Goal: Transaction & Acquisition: Download file/media

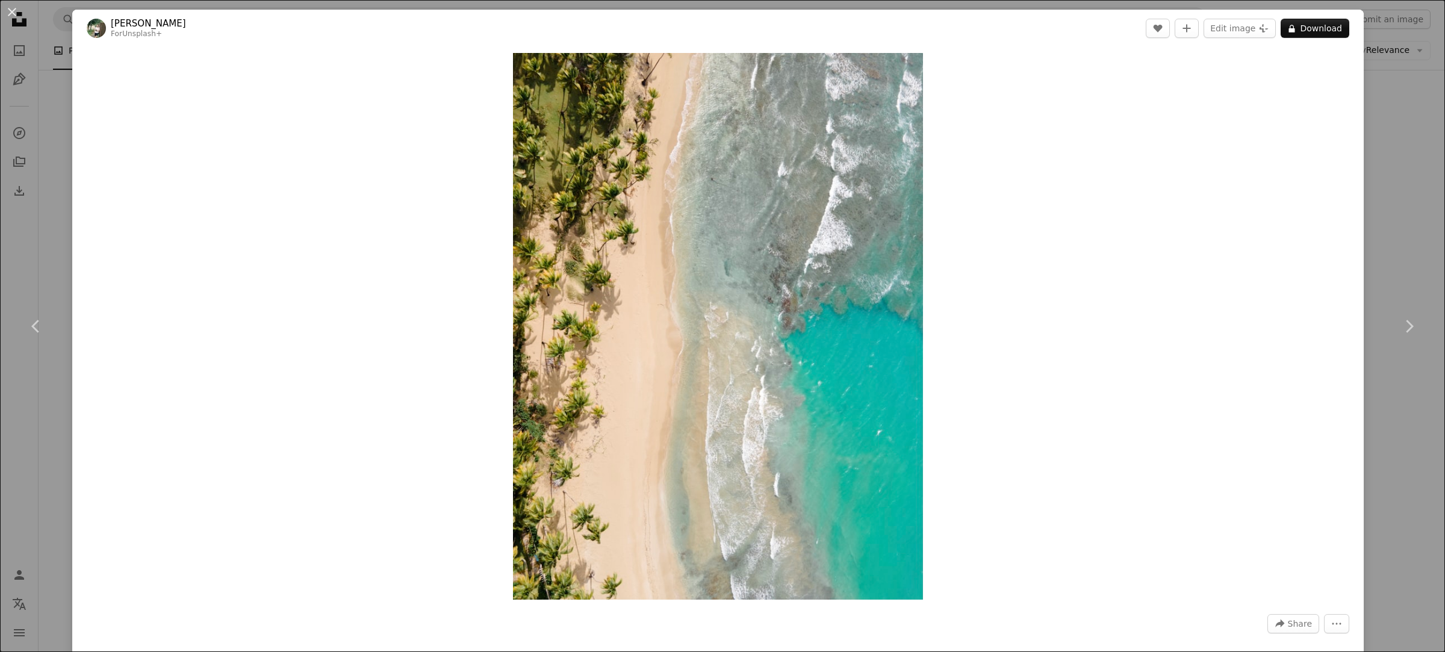
scroll to position [10765, 0]
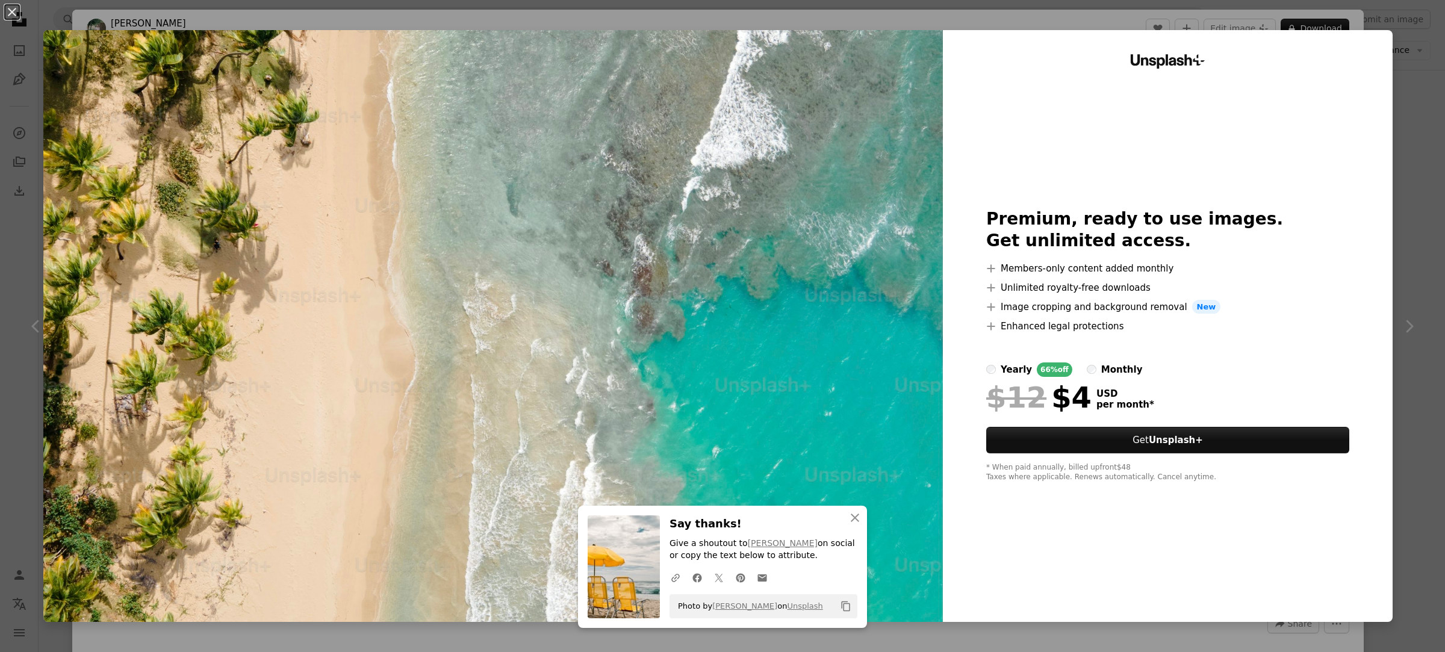
click at [1402, 55] on div "An X shape An X shape Close Say thanks! Give a shoutout to [PERSON_NAME] on soc…" at bounding box center [722, 326] width 1445 height 652
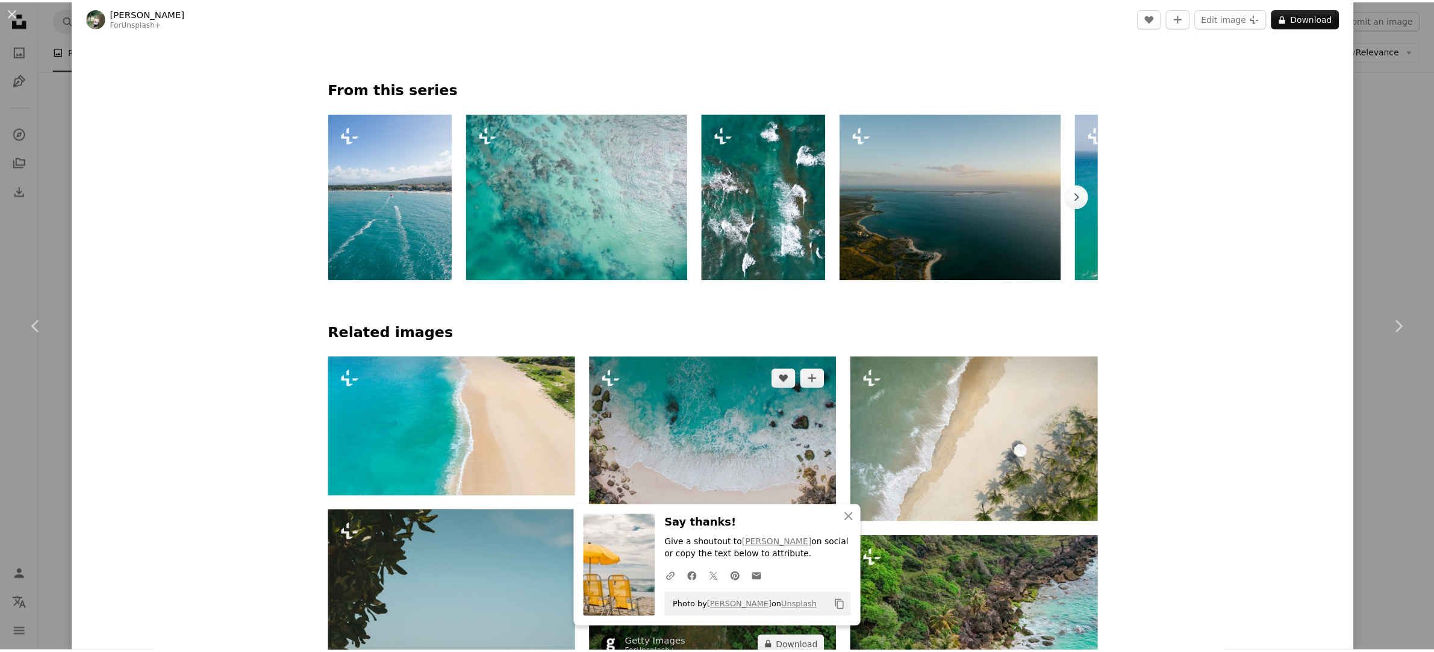
scroll to position [828, 0]
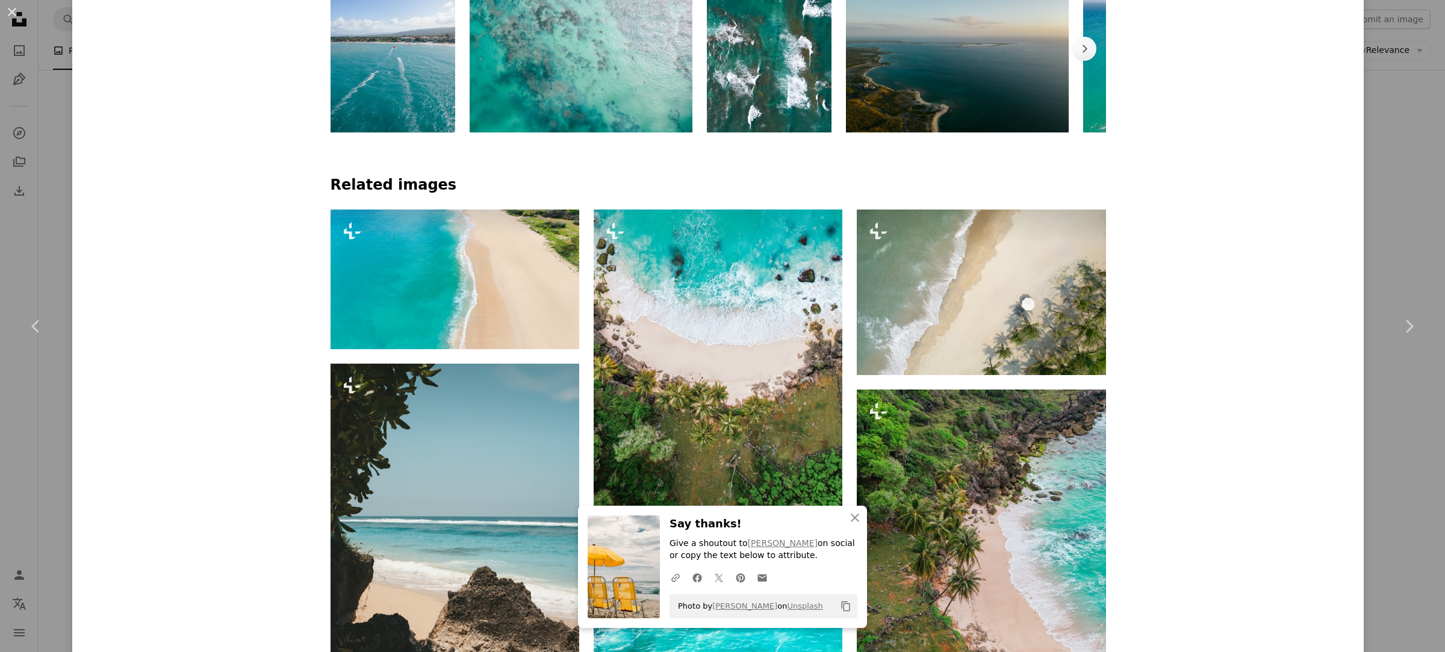
click at [67, 152] on div "An X shape Chevron left Chevron right An X shape Close Say thanks! Give a shout…" at bounding box center [722, 326] width 1445 height 652
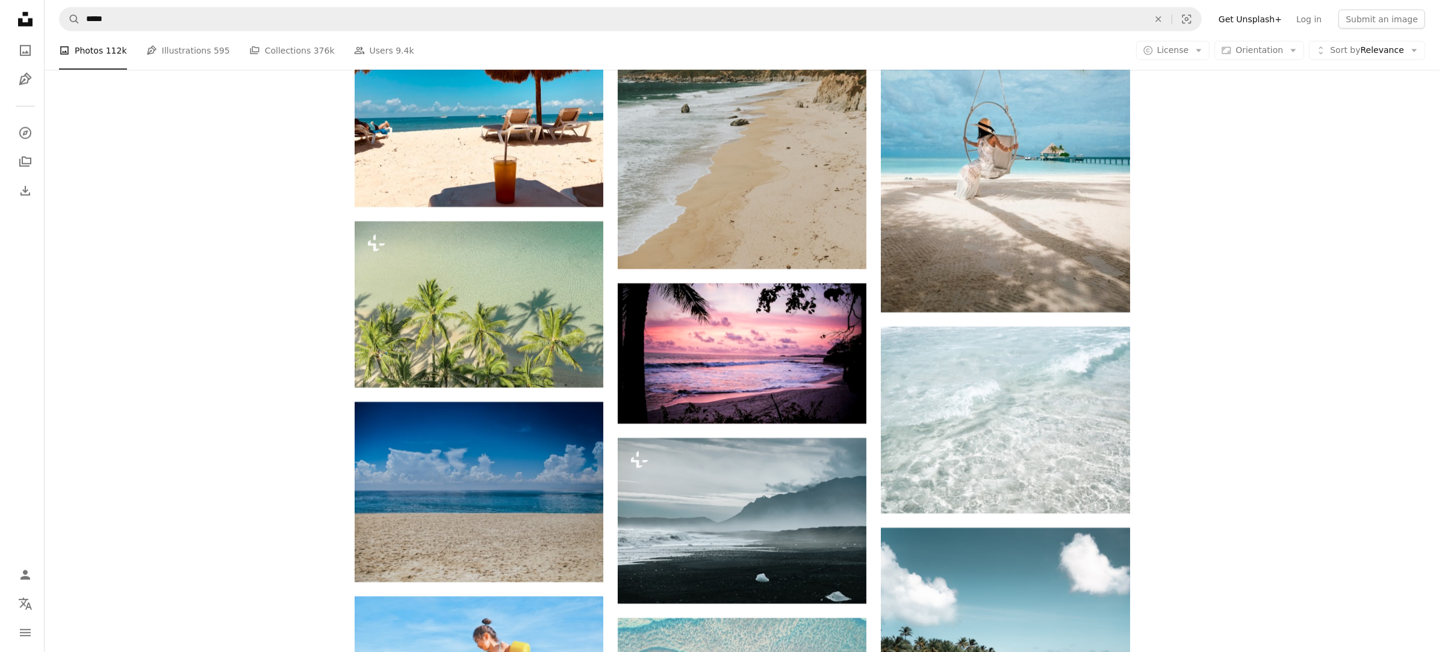
scroll to position [12872, 0]
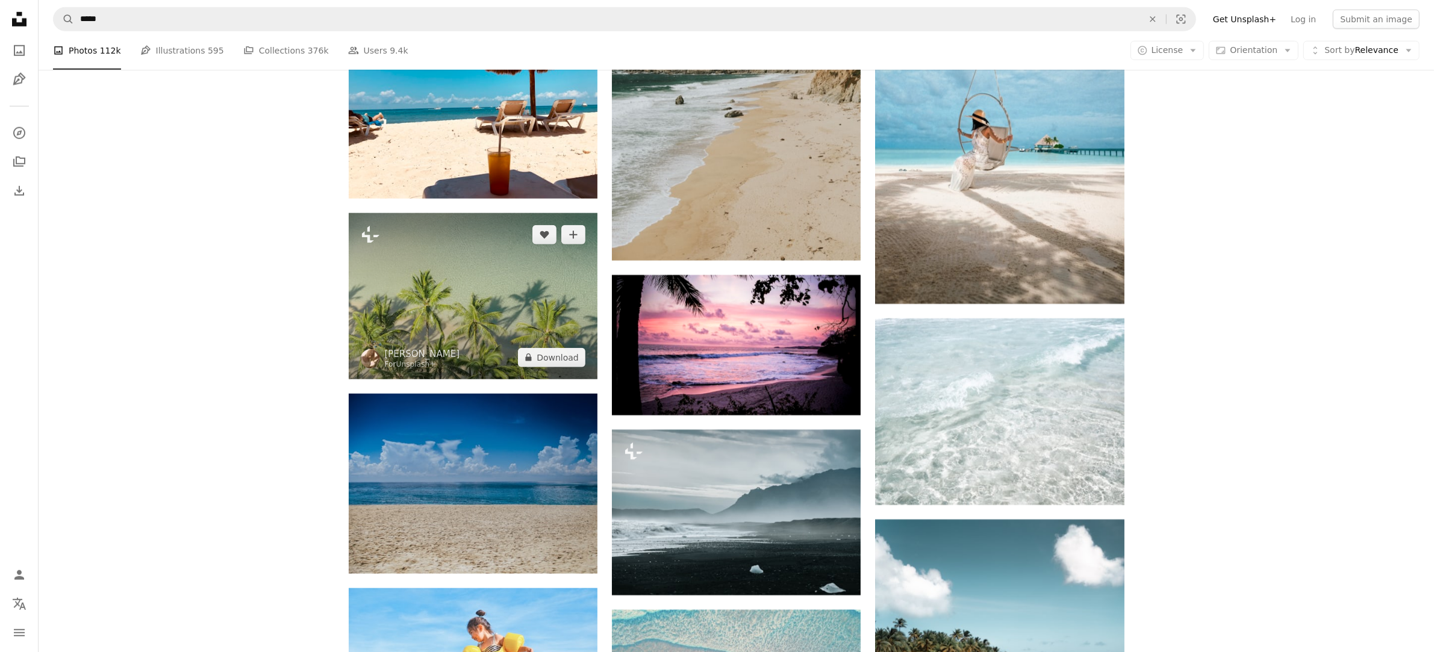
click at [461, 311] on img at bounding box center [473, 296] width 249 height 166
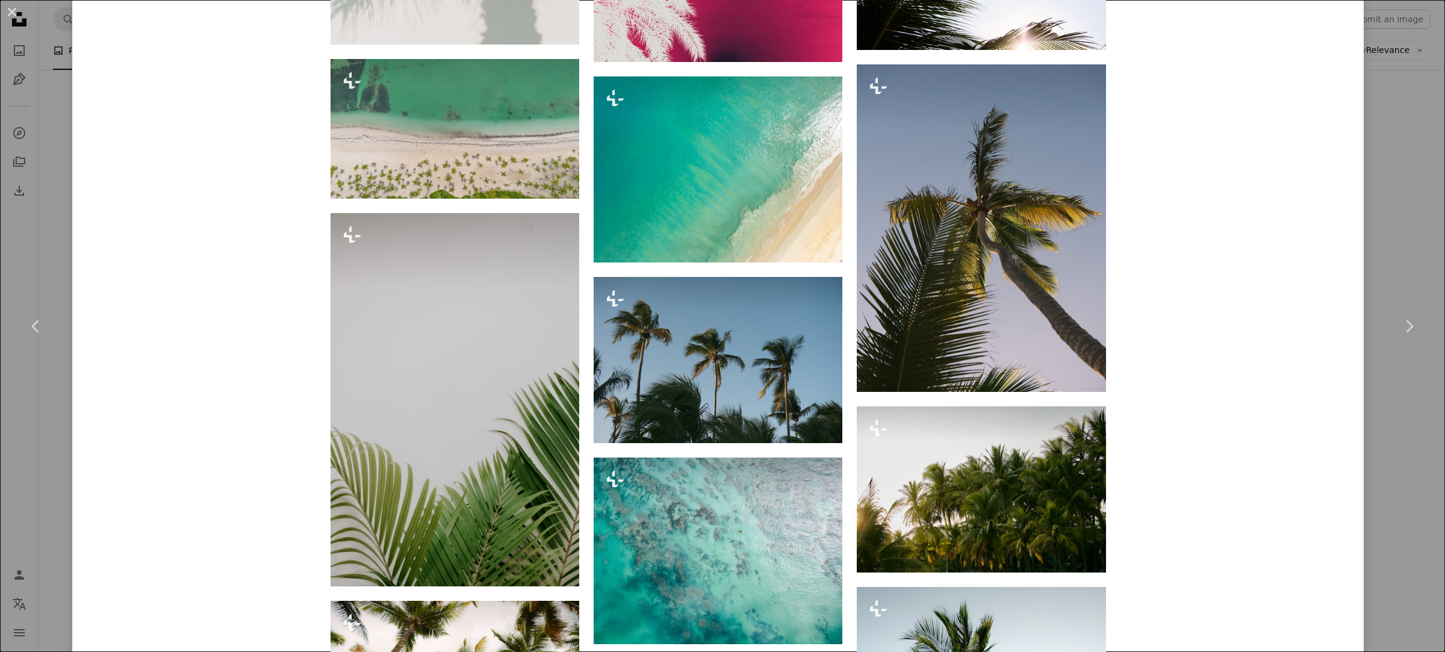
scroll to position [5156, 0]
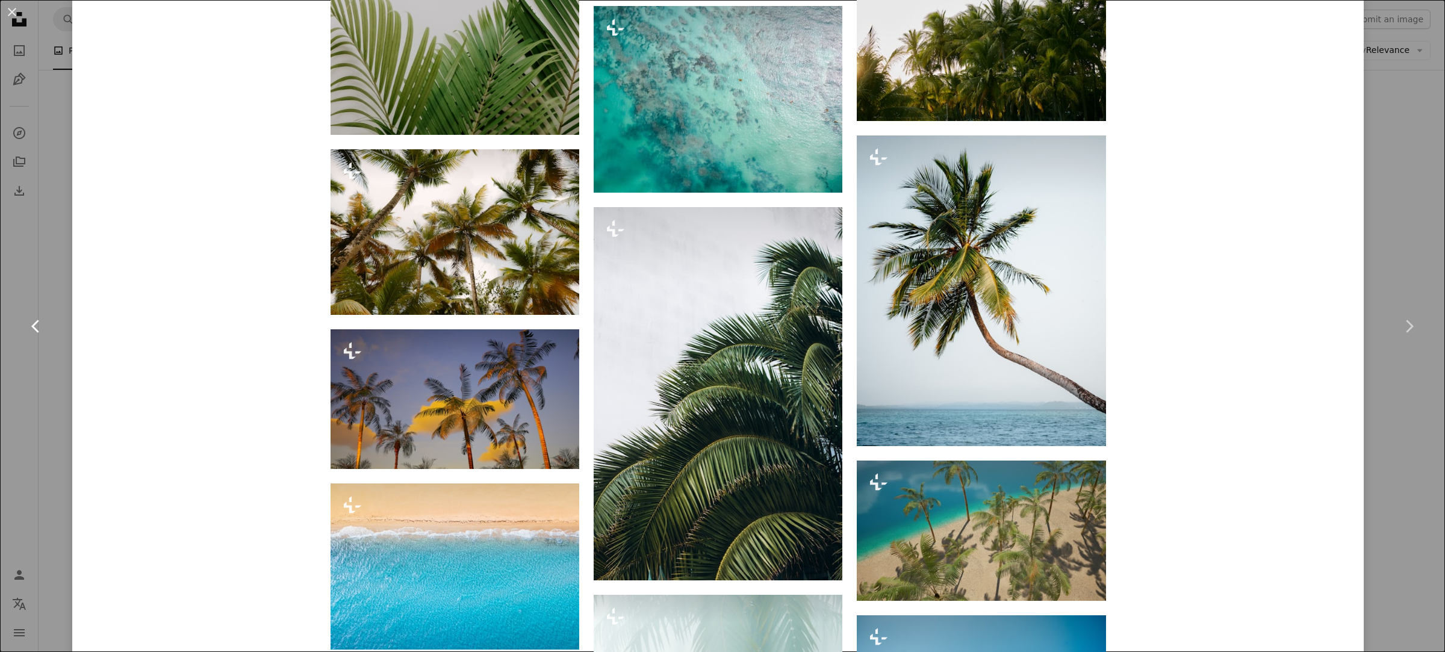
click at [48, 306] on link "Chevron left" at bounding box center [36, 327] width 72 height 116
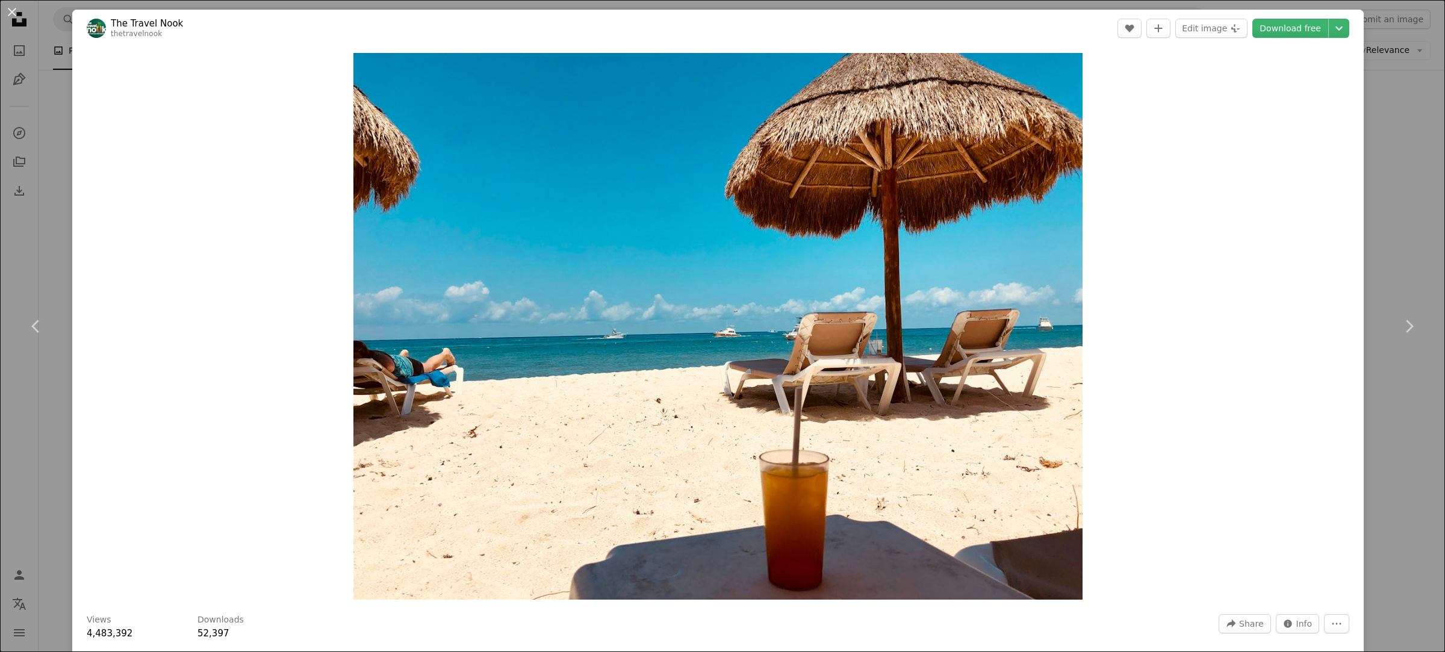
click at [40, 209] on div "An X shape Chevron left Chevron right The Travel Nook thetravelnook A heart A p…" at bounding box center [722, 326] width 1445 height 652
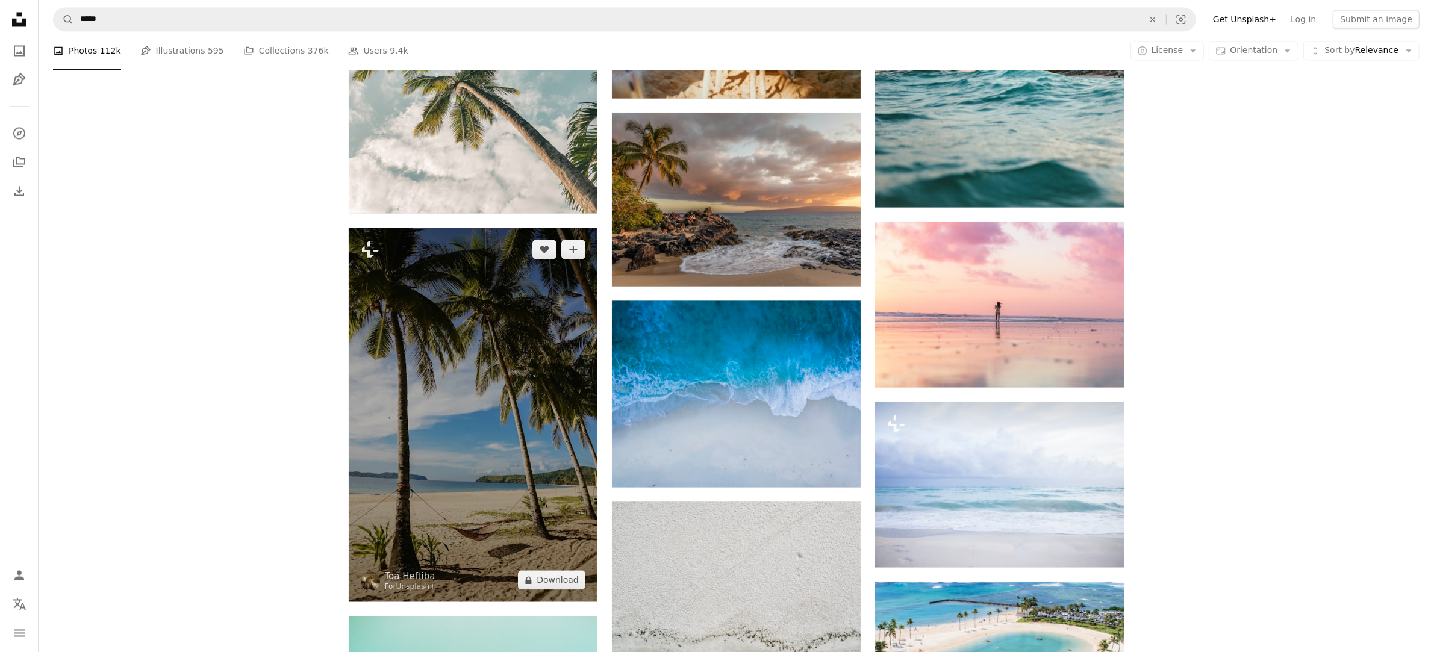
scroll to position [14002, 0]
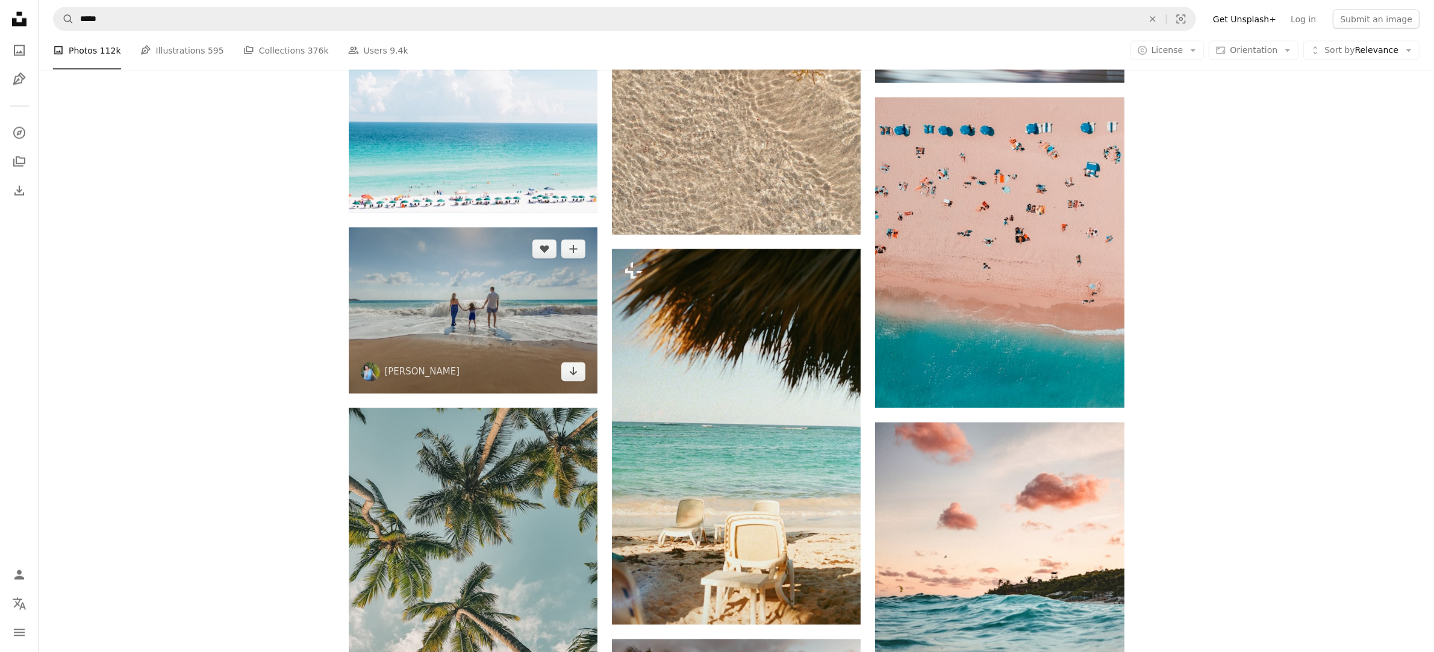
click at [450, 257] on img at bounding box center [473, 311] width 249 height 166
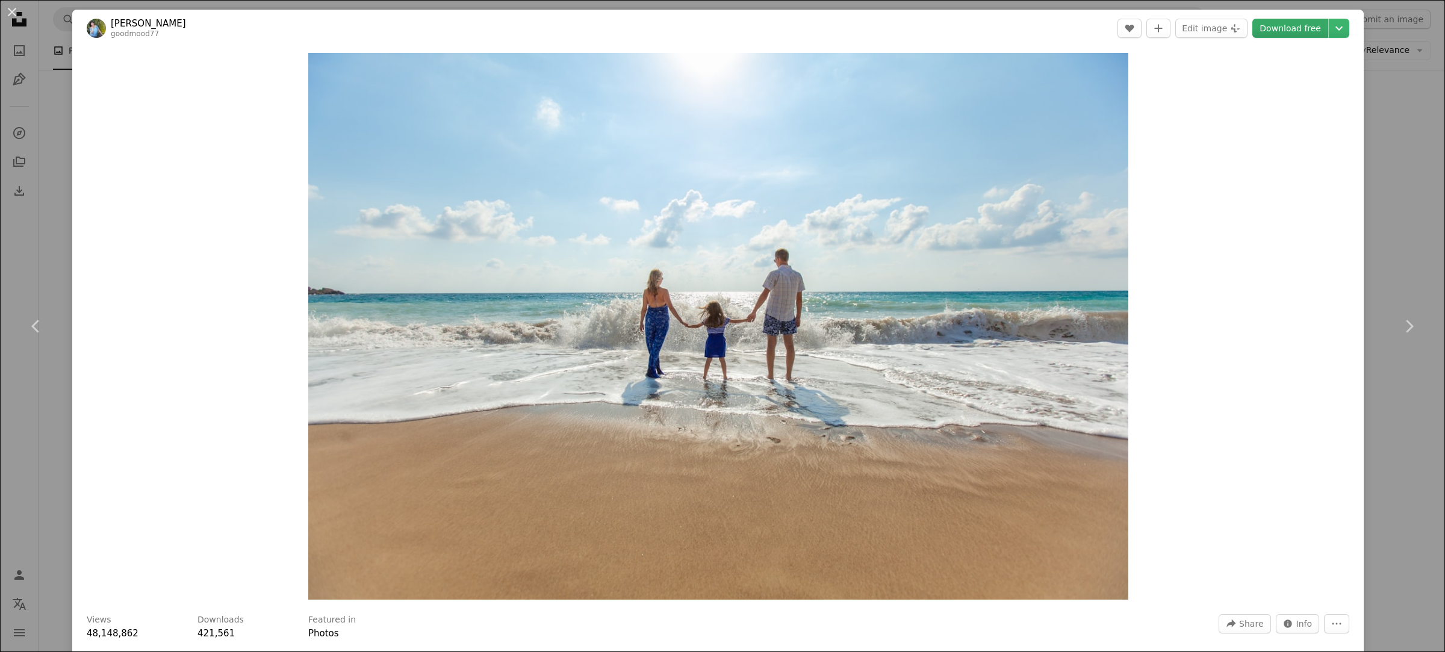
click at [1272, 23] on link "Download free" at bounding box center [1291, 28] width 76 height 19
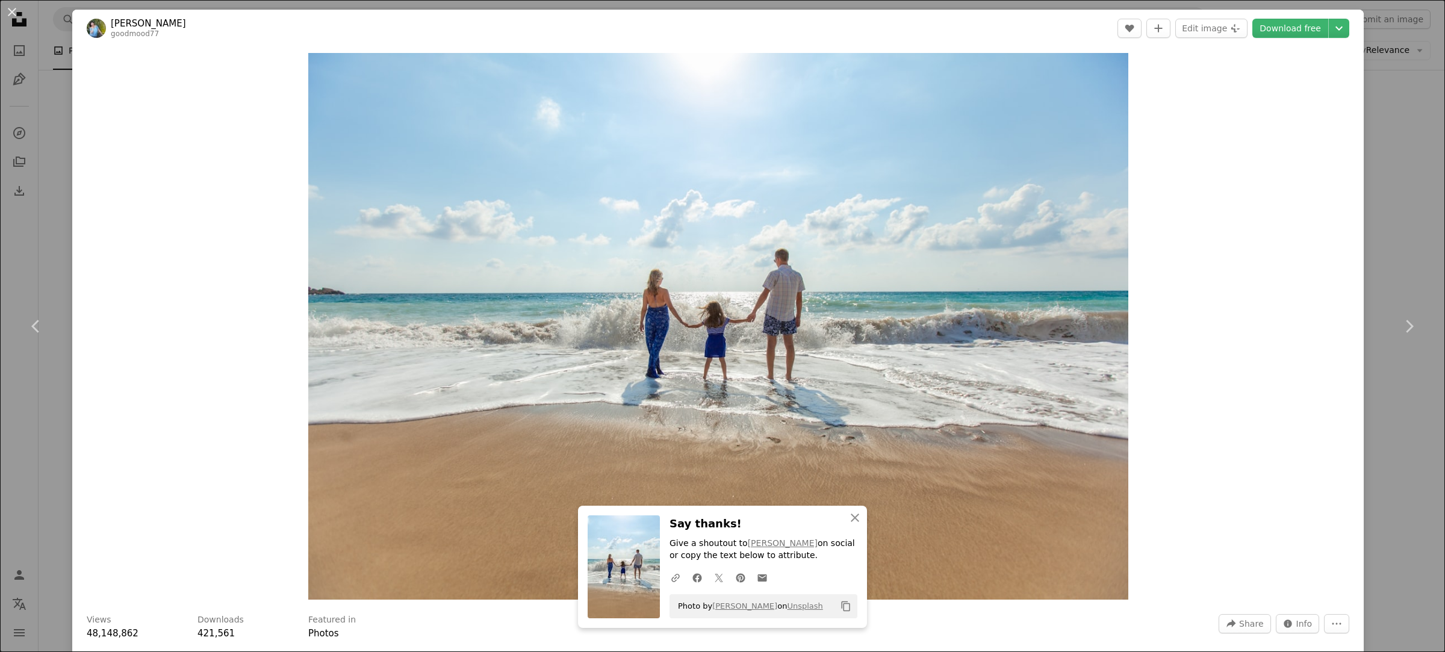
click at [69, 253] on div "An X shape Chevron left Chevron right An X shape Close Say thanks! Give a shout…" at bounding box center [722, 326] width 1445 height 652
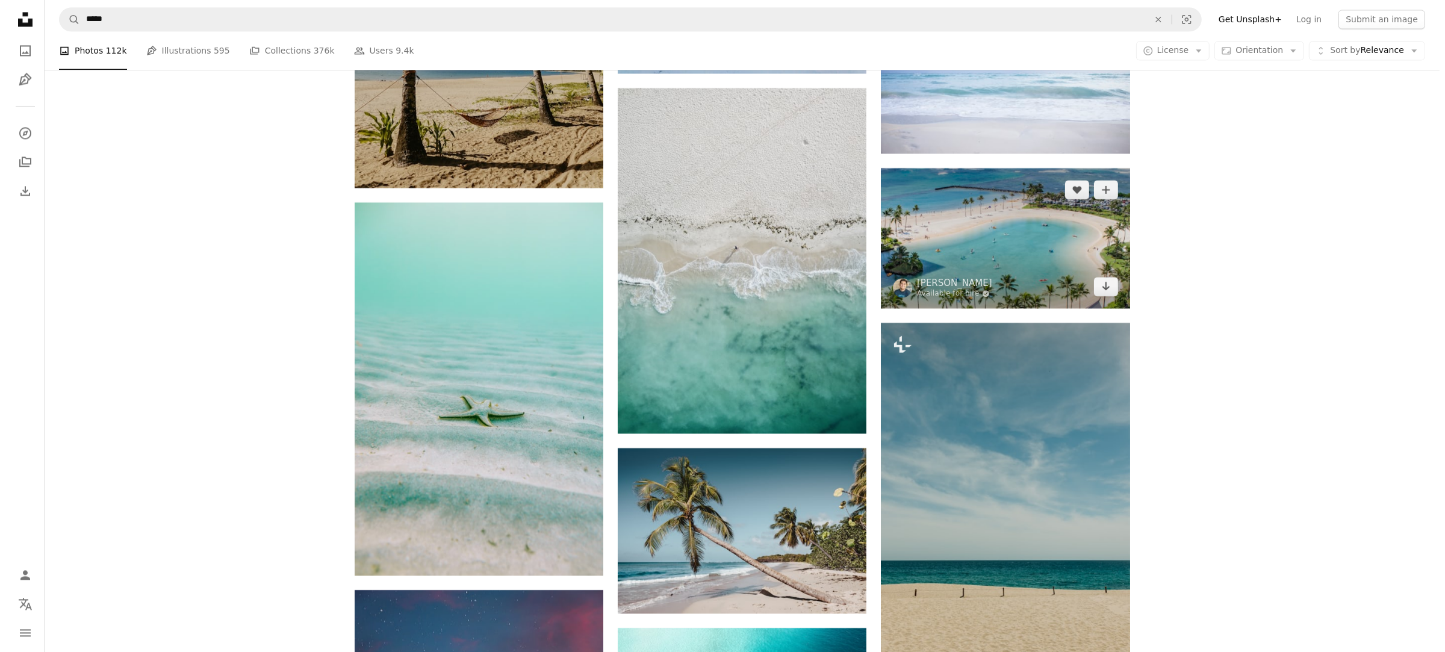
scroll to position [14980, 0]
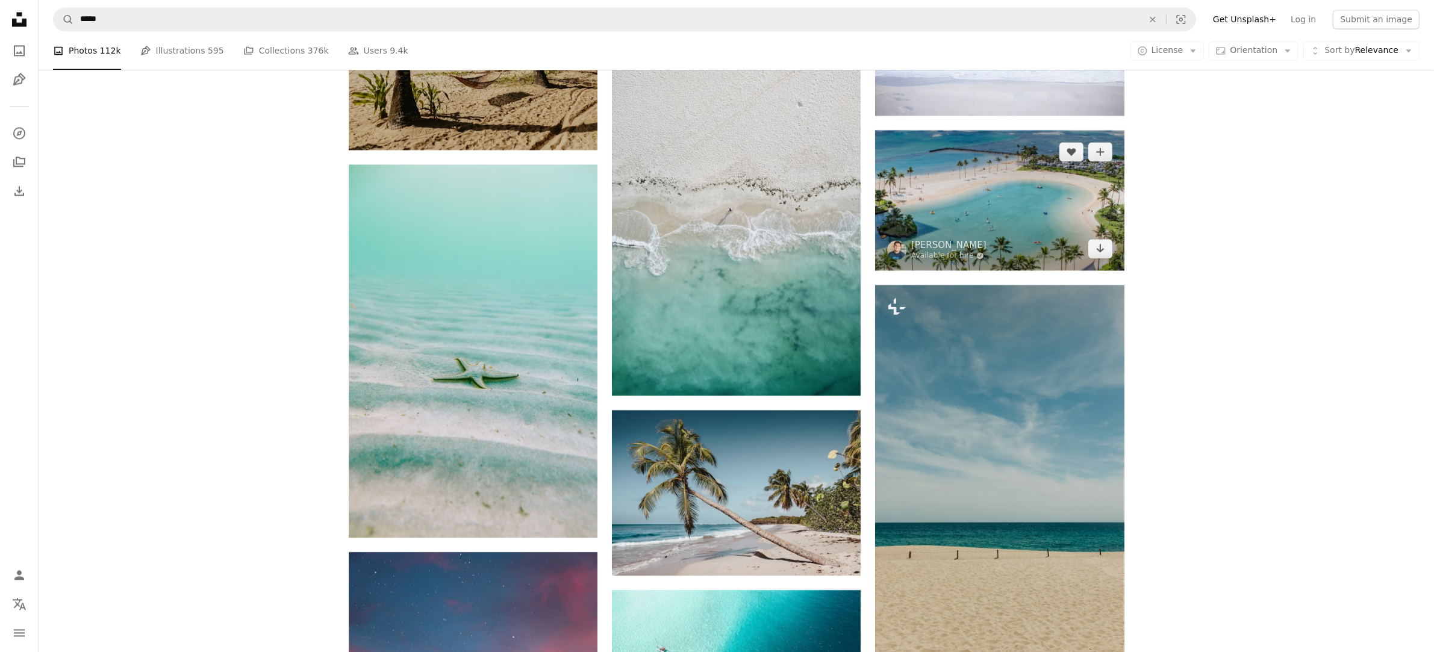
click at [1019, 207] on img at bounding box center [999, 200] width 249 height 140
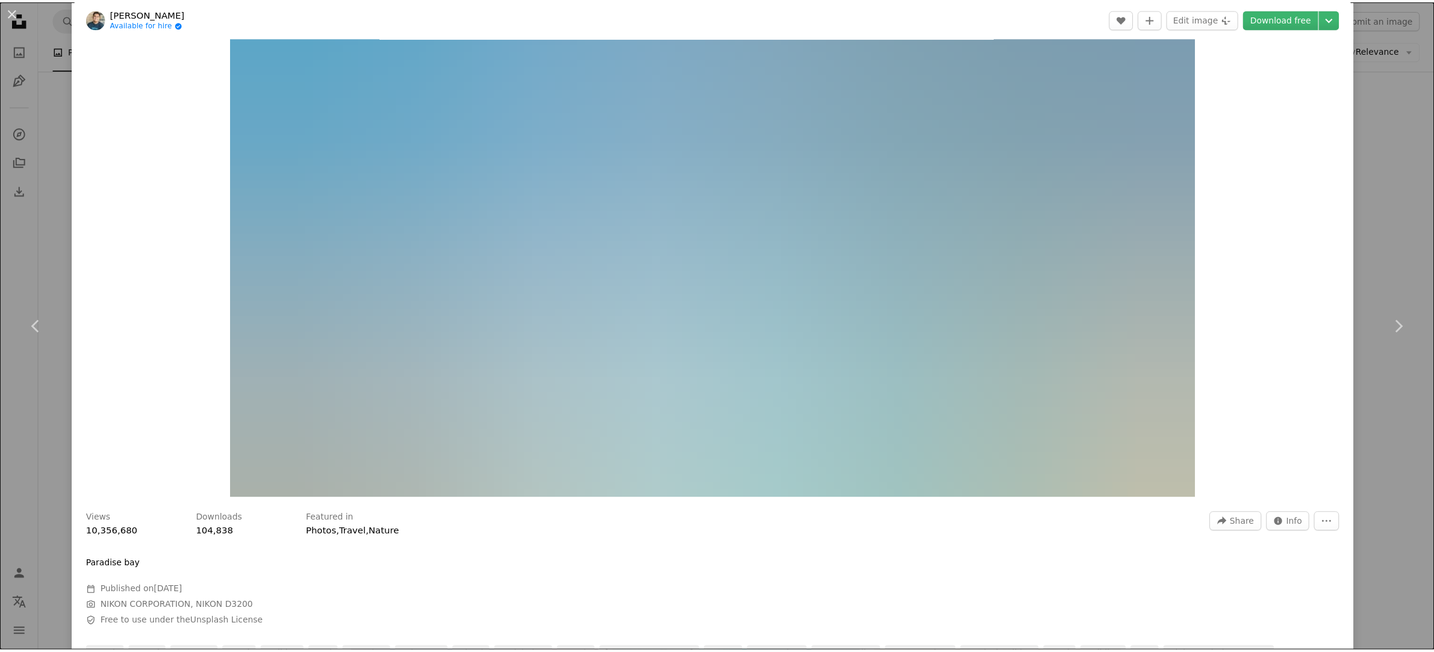
scroll to position [75, 0]
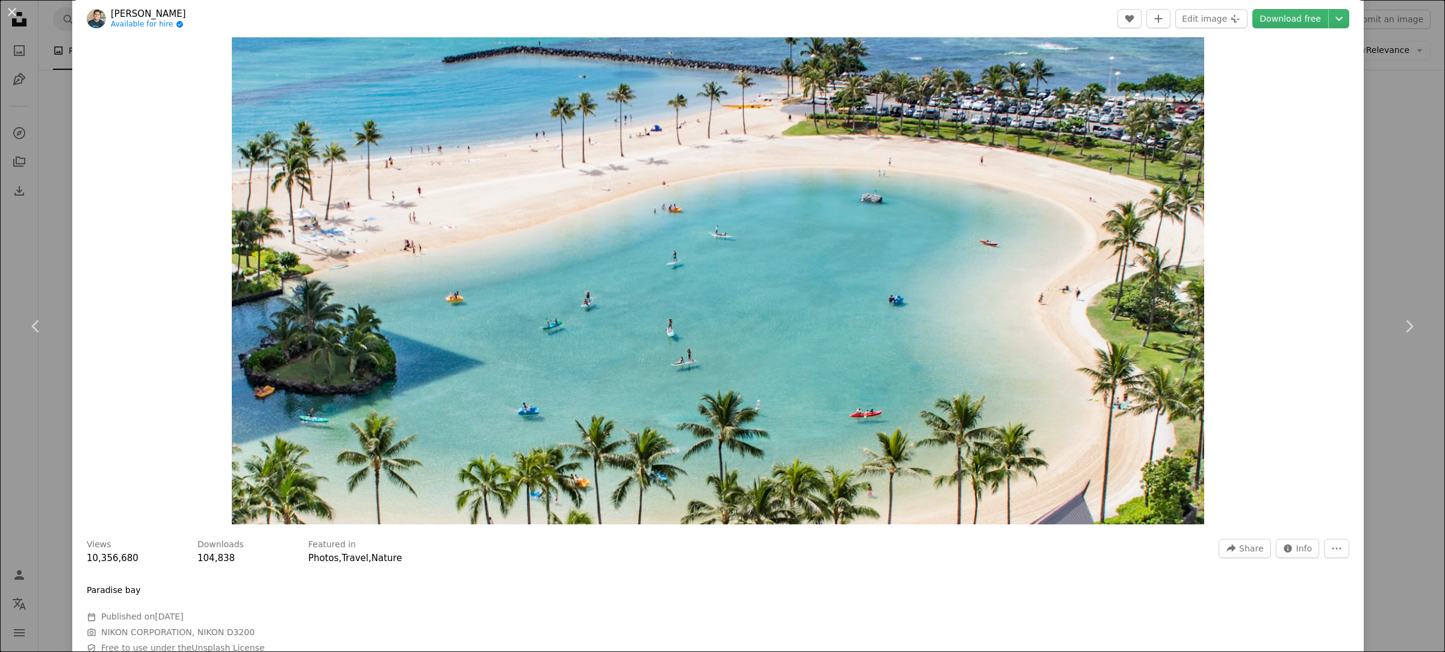
click at [54, 263] on div "An X shape Chevron left Chevron right [PERSON_NAME] Available for hire A checkm…" at bounding box center [722, 326] width 1445 height 652
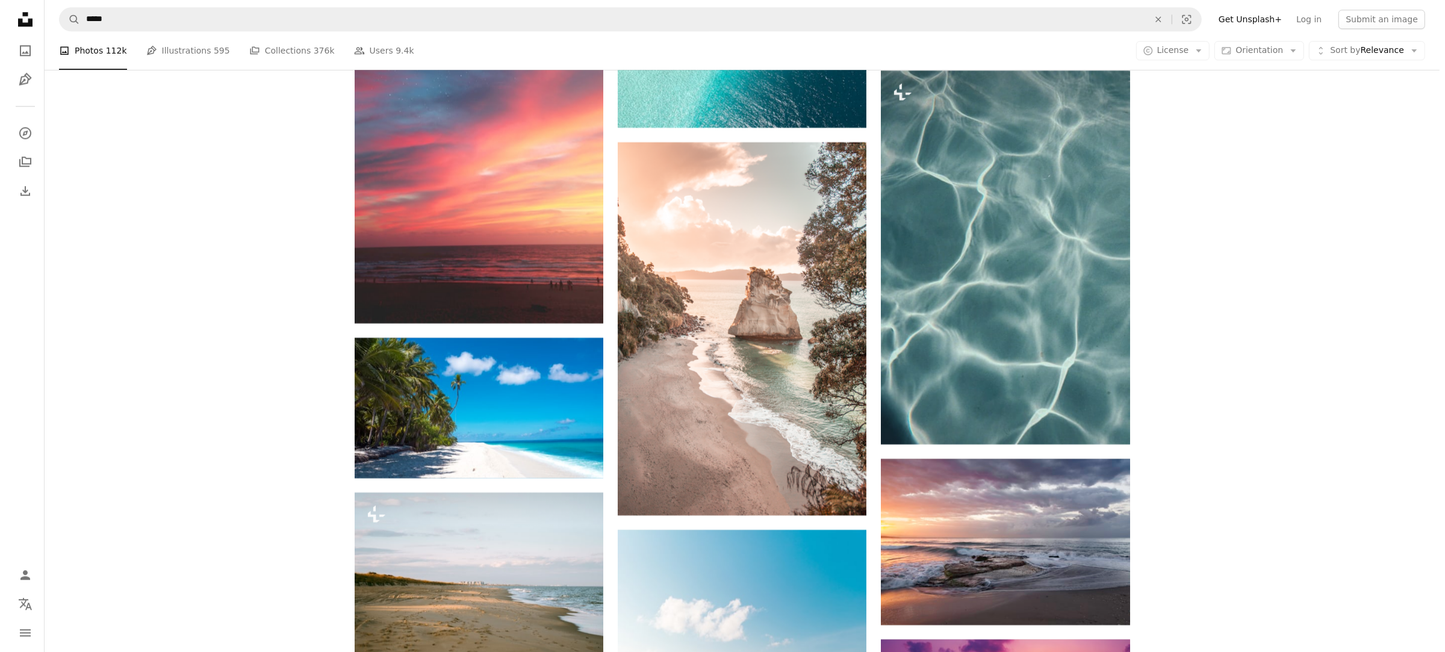
scroll to position [15884, 0]
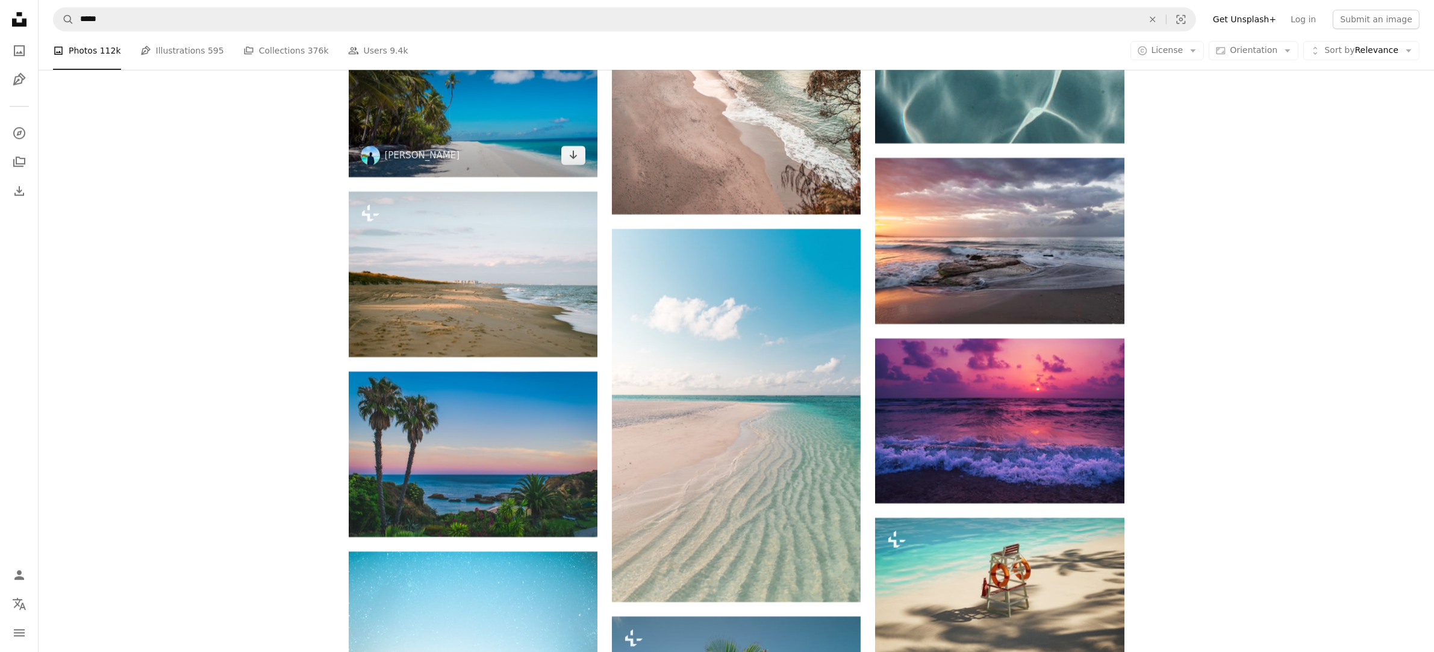
click at [504, 140] on img at bounding box center [473, 107] width 249 height 140
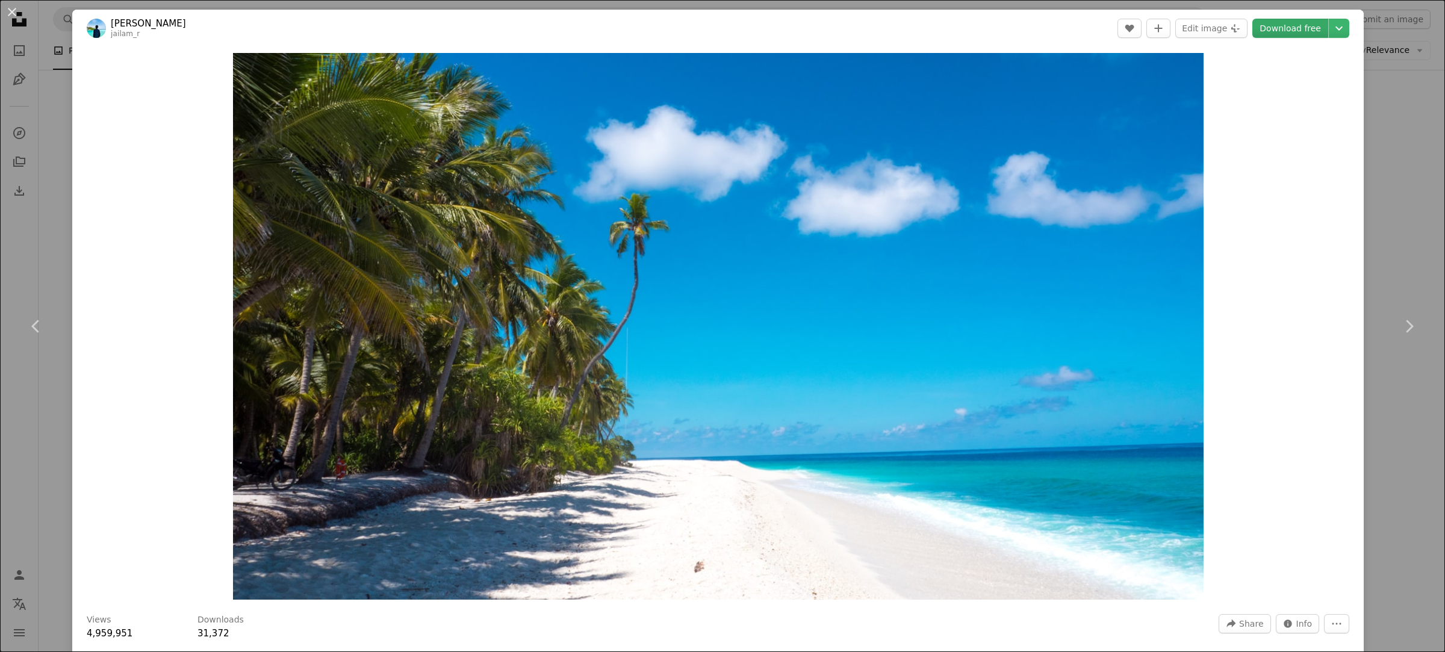
click at [1268, 30] on link "Download free" at bounding box center [1291, 28] width 76 height 19
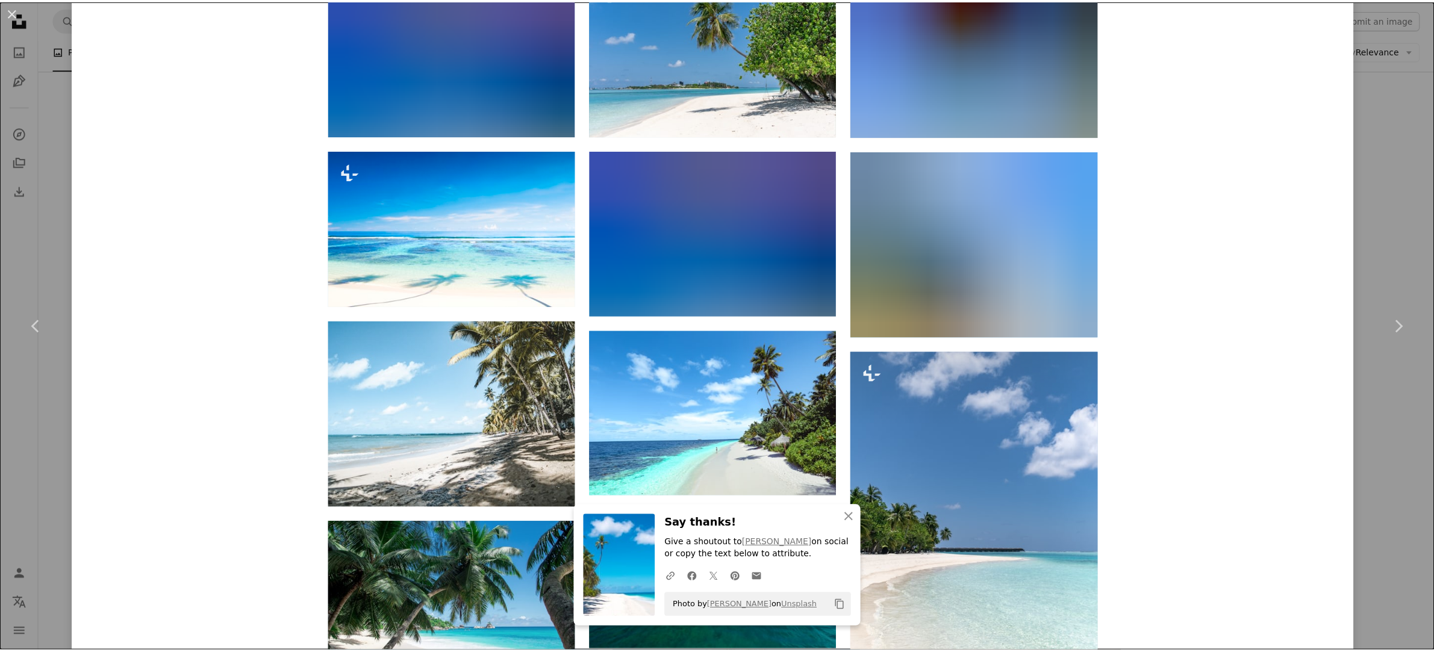
scroll to position [1581, 0]
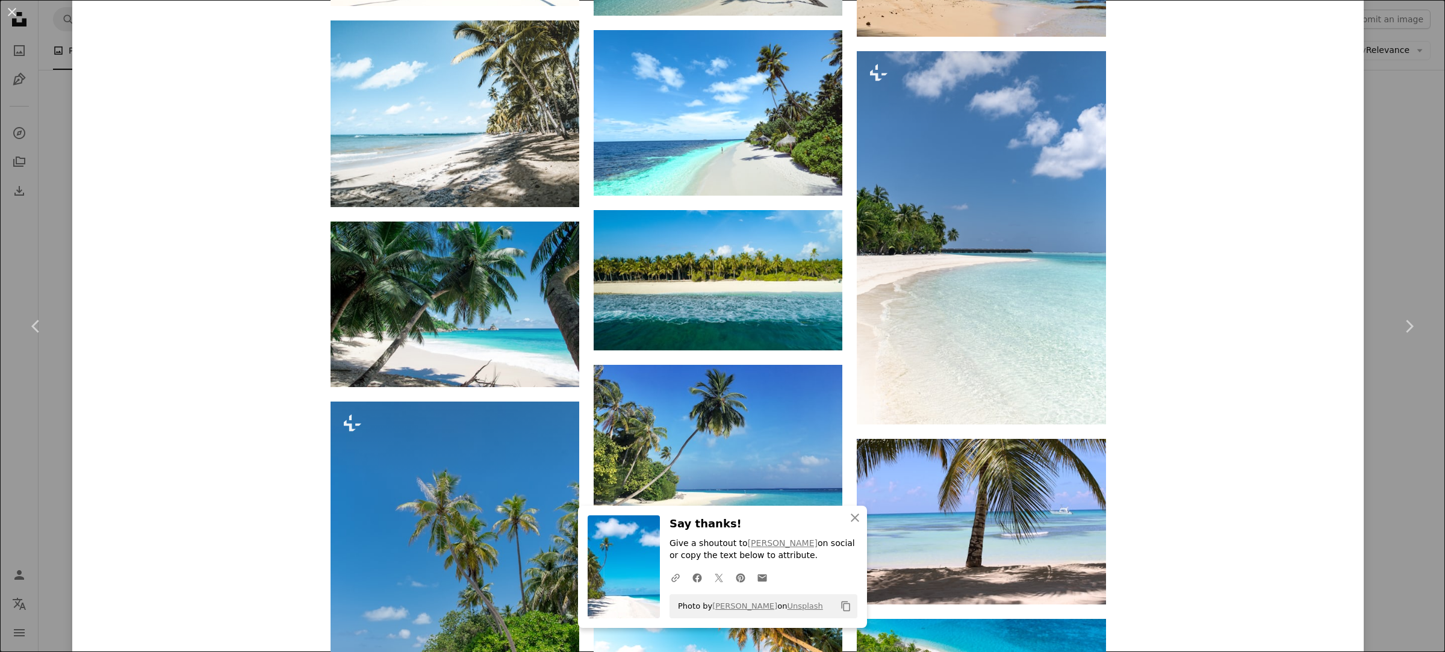
click at [57, 263] on div "An X shape Chevron left Chevron right An X shape Close Say thanks! Give a shout…" at bounding box center [722, 326] width 1445 height 652
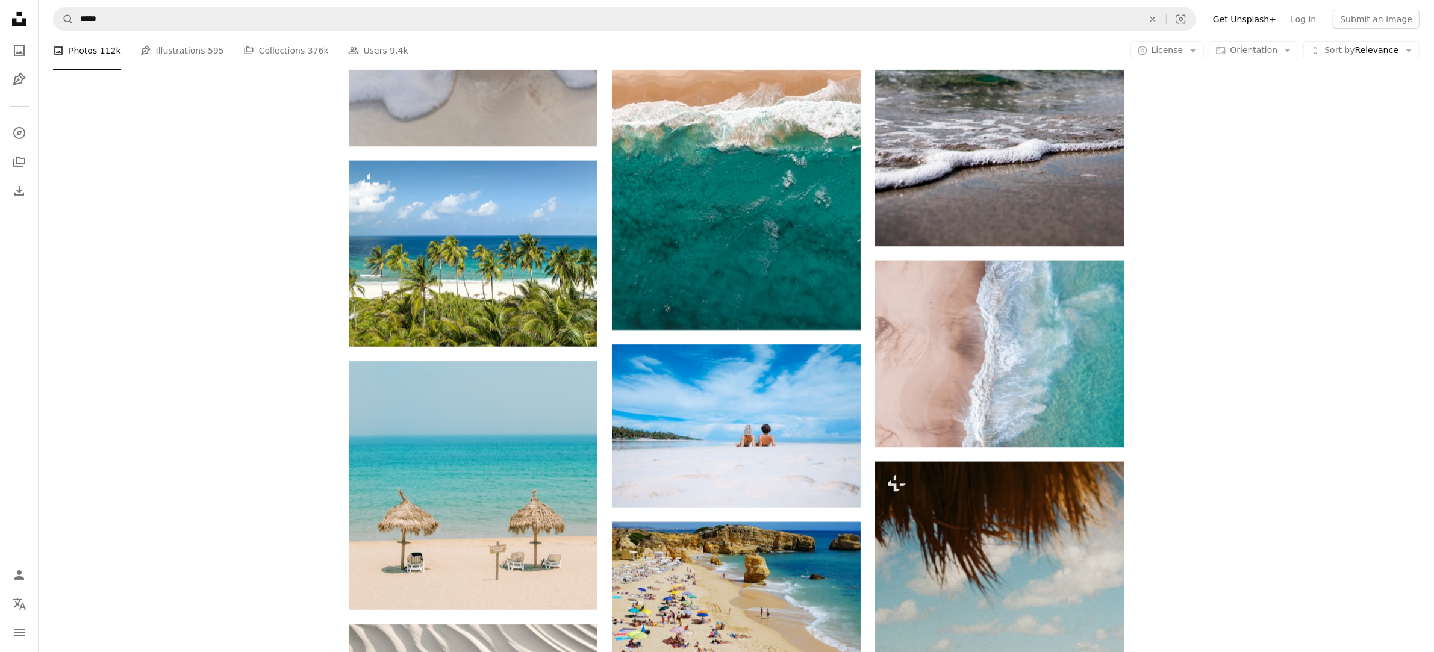
scroll to position [17916, 0]
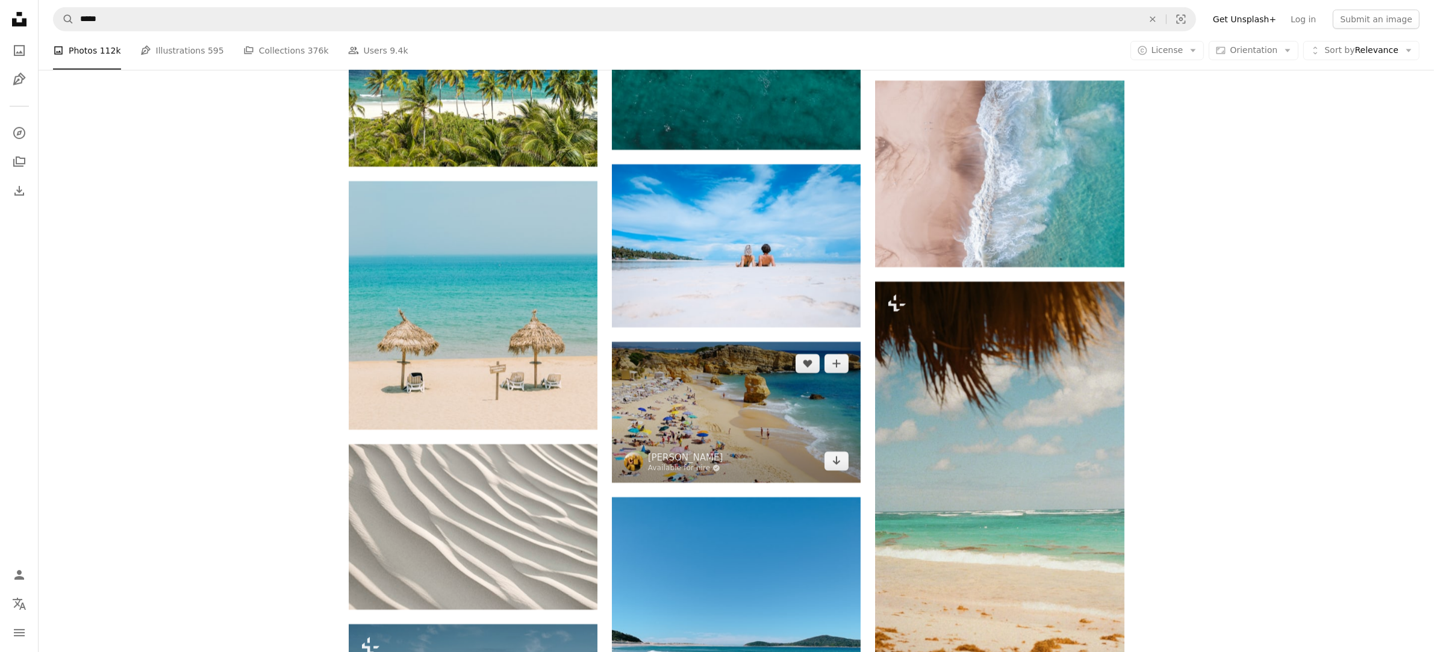
click at [685, 377] on img at bounding box center [736, 412] width 249 height 141
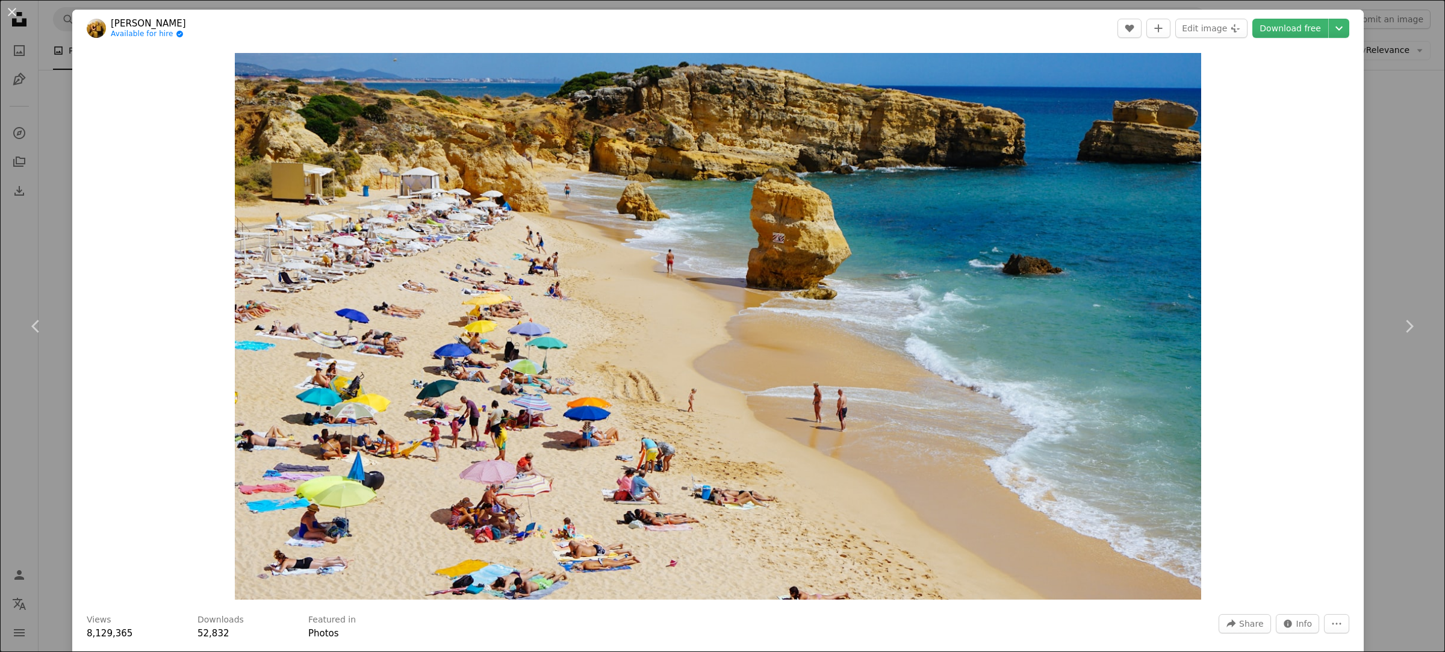
click at [52, 210] on div "An X shape Chevron left Chevron right [PERSON_NAME] Available for hire A checkm…" at bounding box center [722, 326] width 1445 height 652
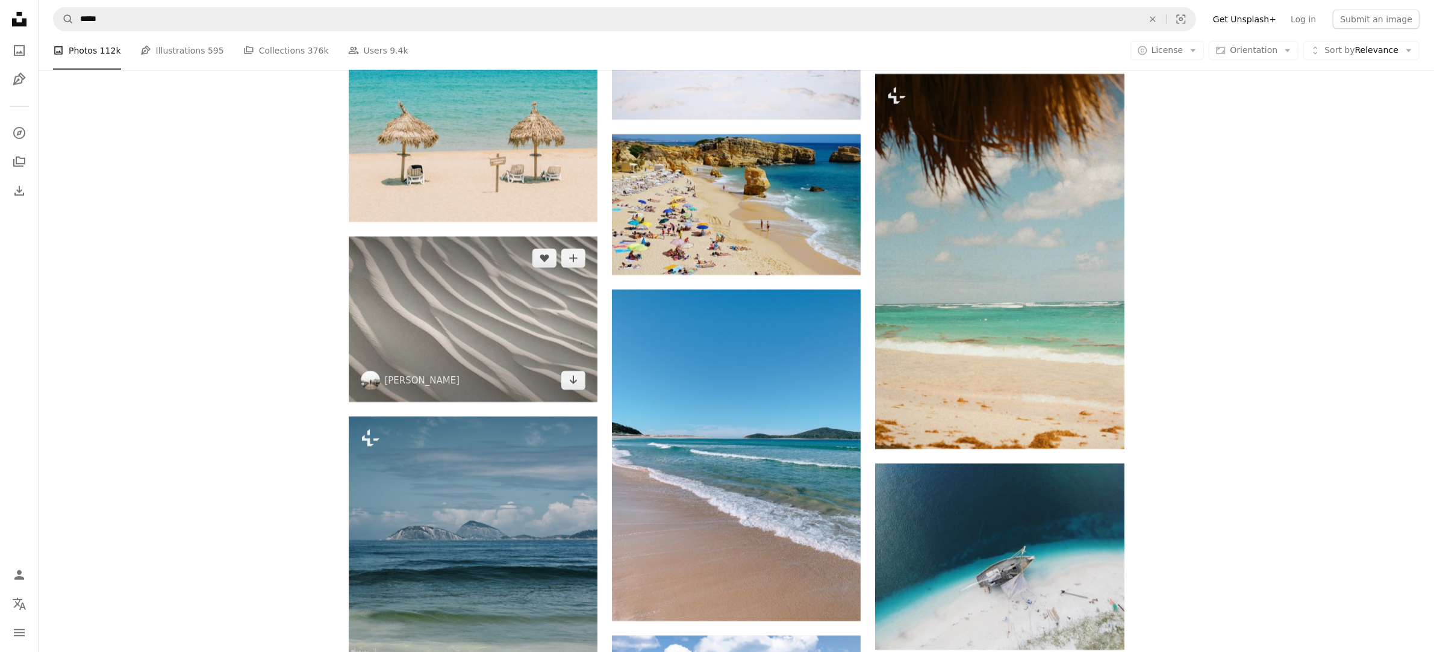
scroll to position [18292, 0]
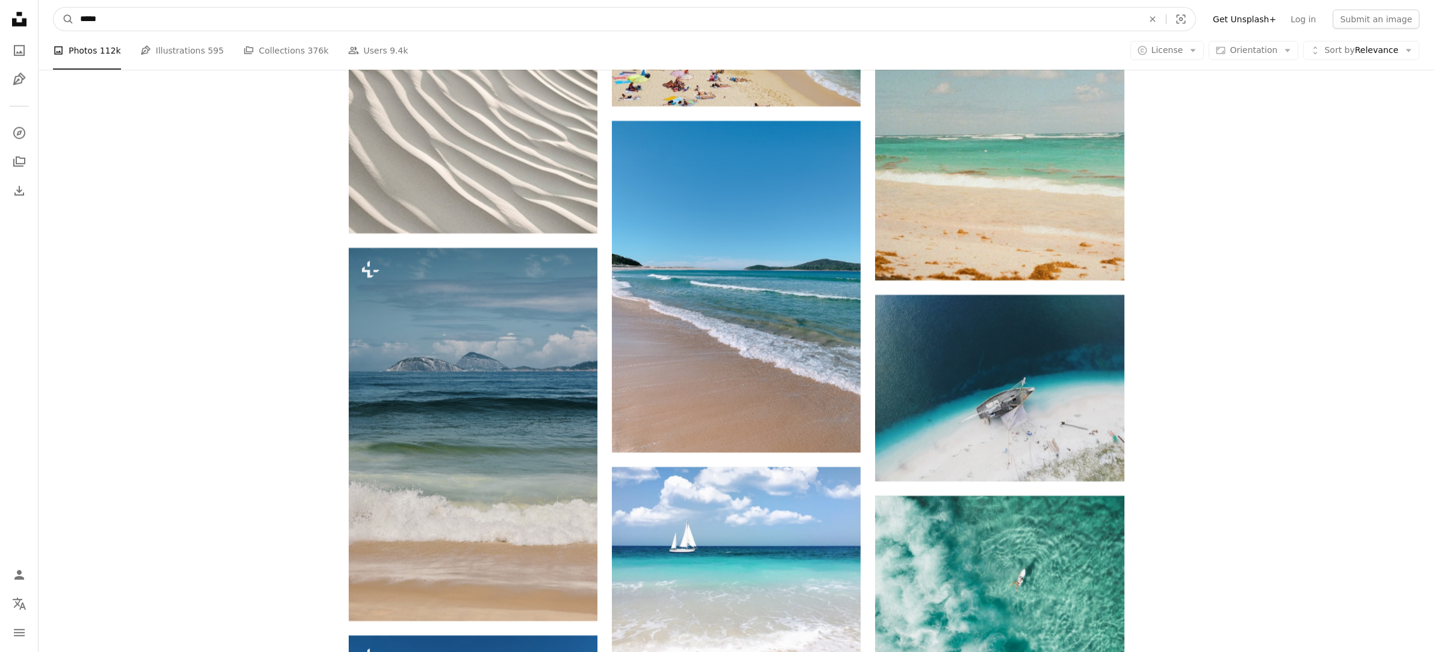
click at [249, 24] on input "*****" at bounding box center [606, 19] width 1065 height 23
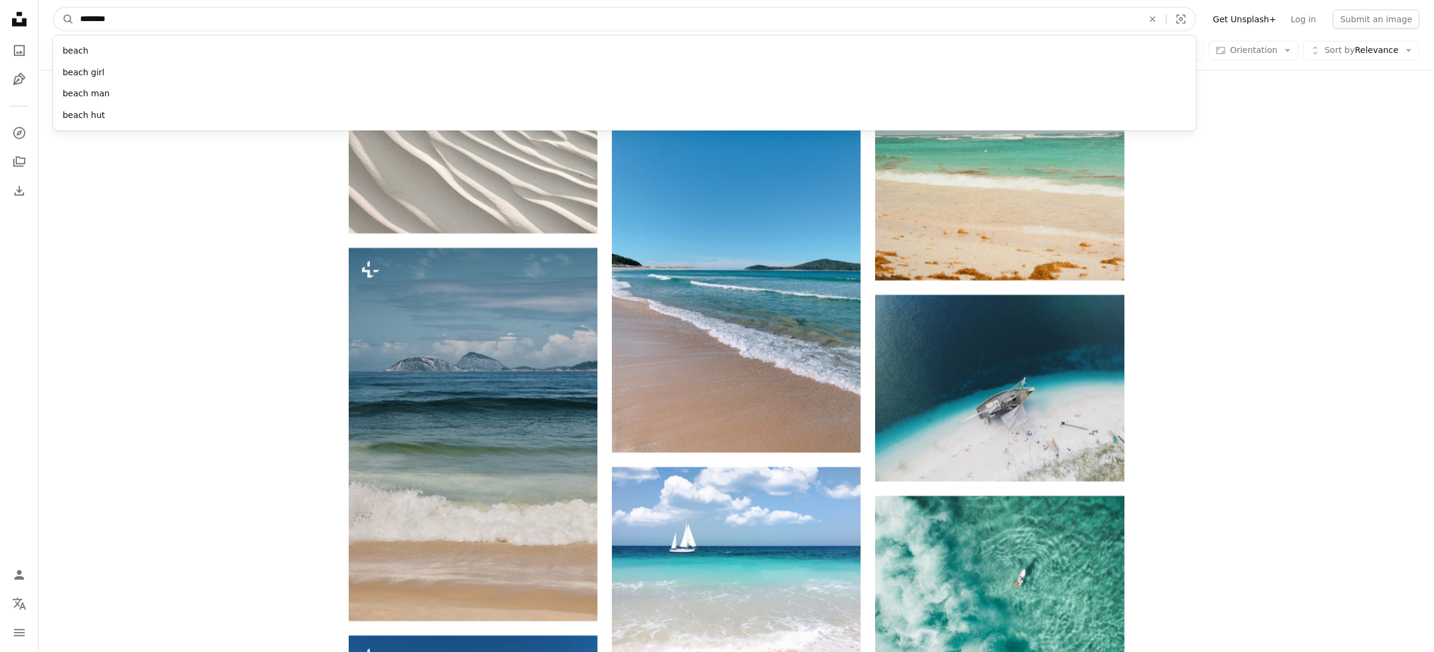
type input "*********"
click button "A magnifying glass" at bounding box center [64, 19] width 20 height 23
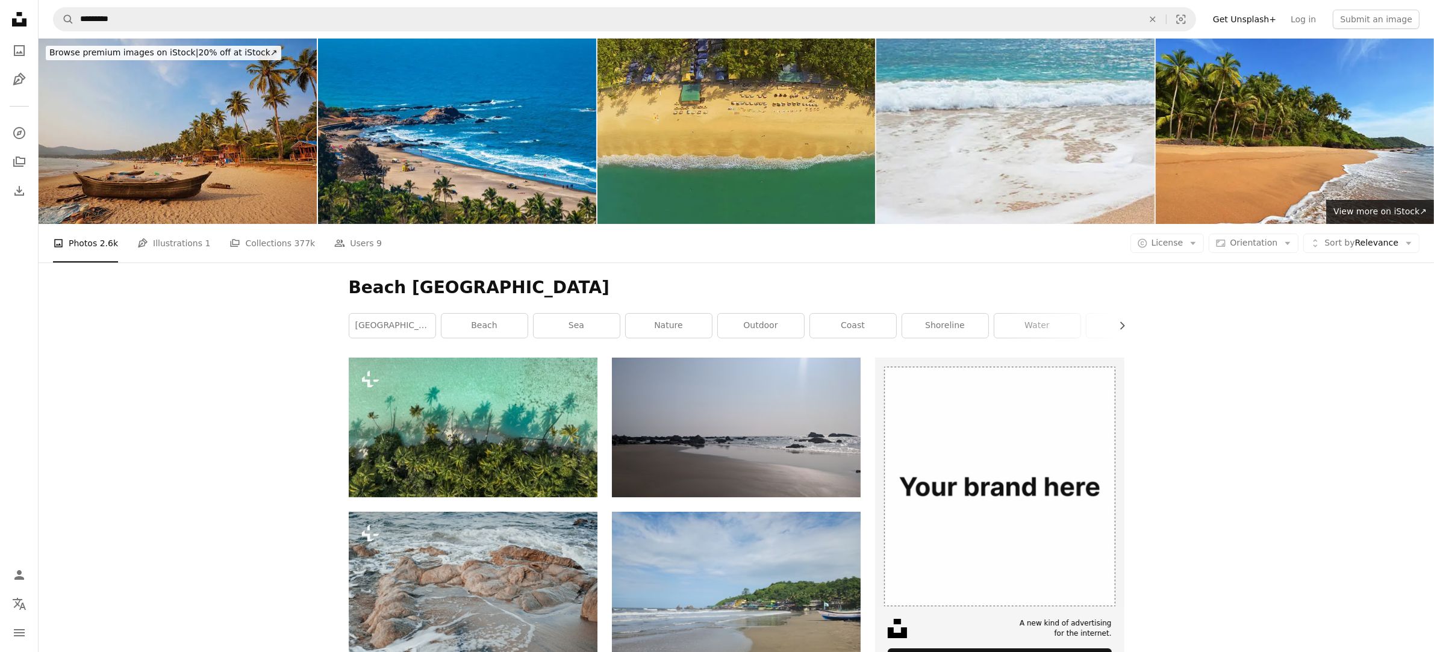
click at [78, 125] on img at bounding box center [178, 131] width 278 height 185
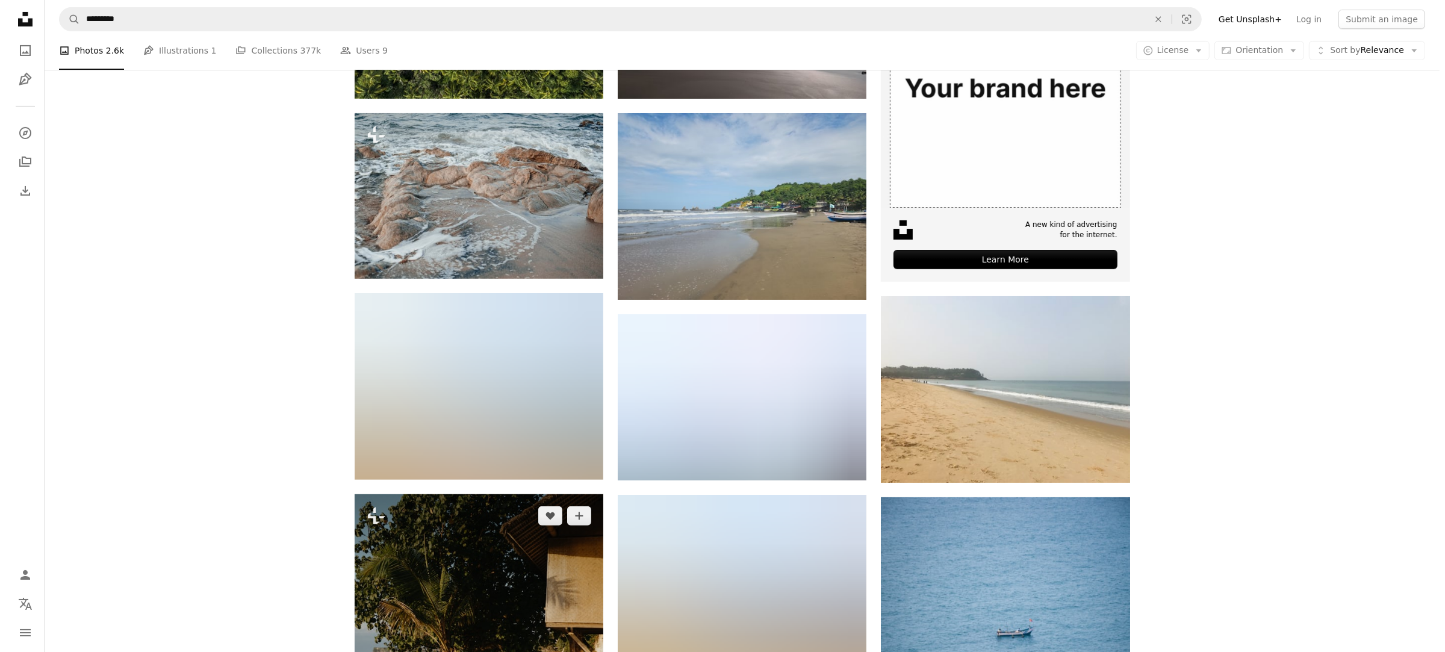
scroll to position [226, 0]
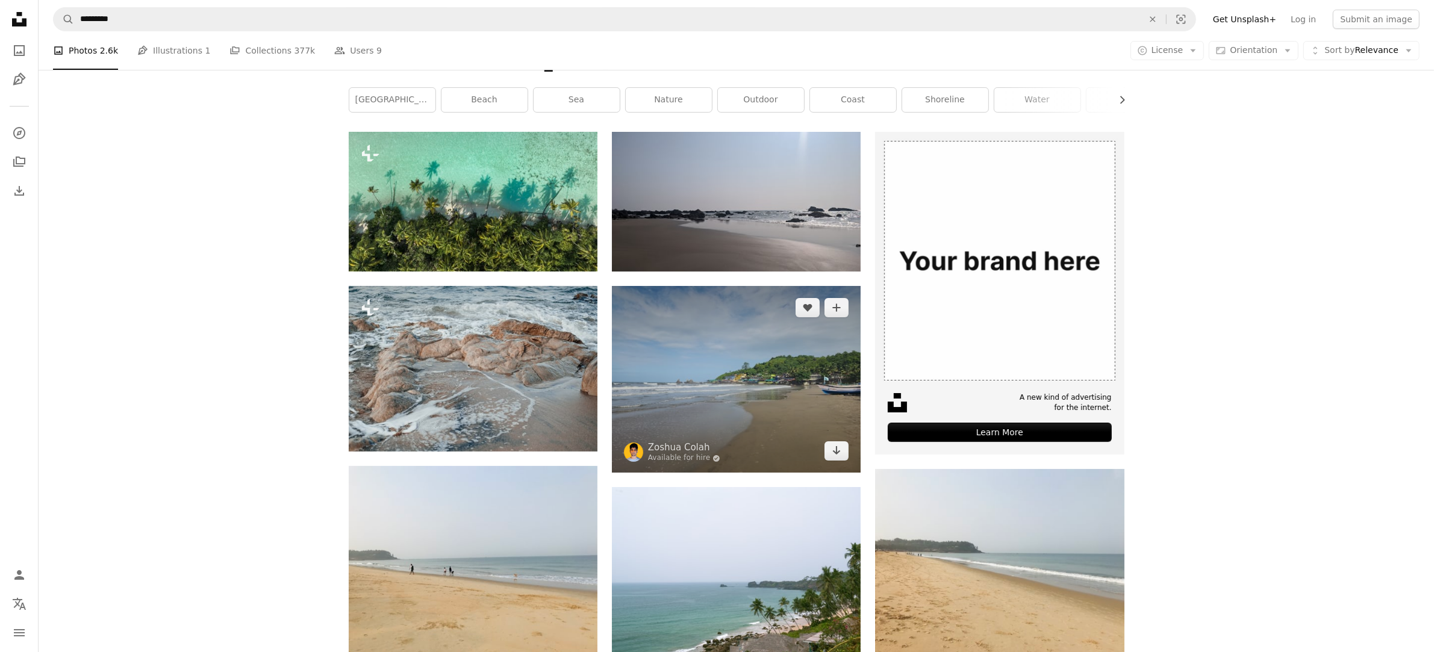
click at [771, 392] on img at bounding box center [736, 379] width 249 height 187
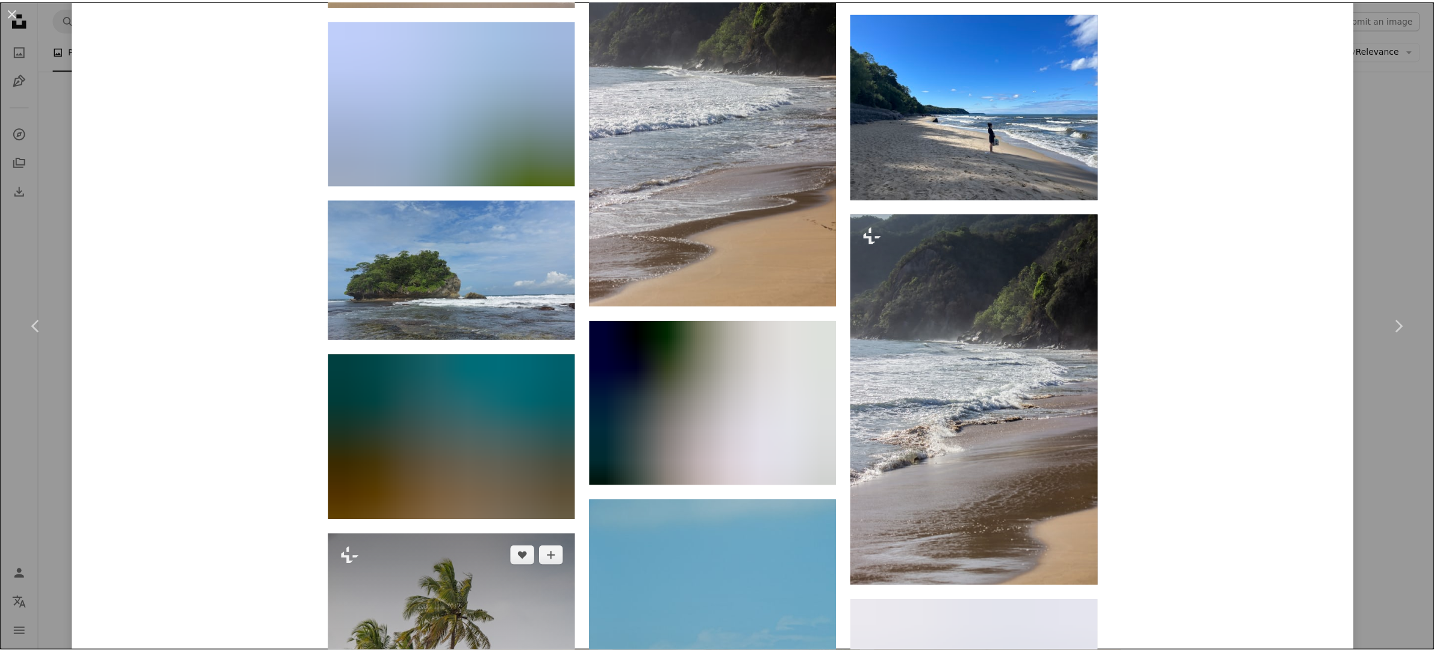
scroll to position [2484, 0]
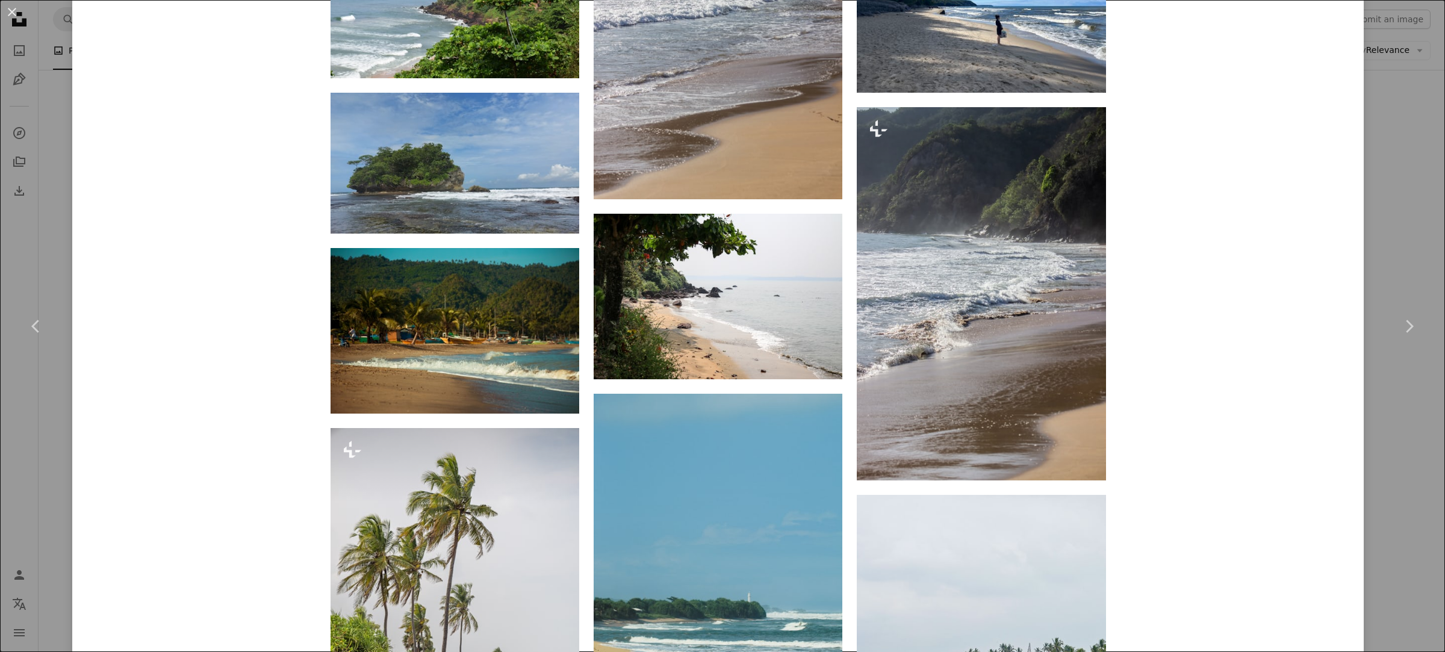
click at [60, 86] on div "An X shape Chevron left Chevron right [PERSON_NAME] Available for hire A checkm…" at bounding box center [722, 326] width 1445 height 652
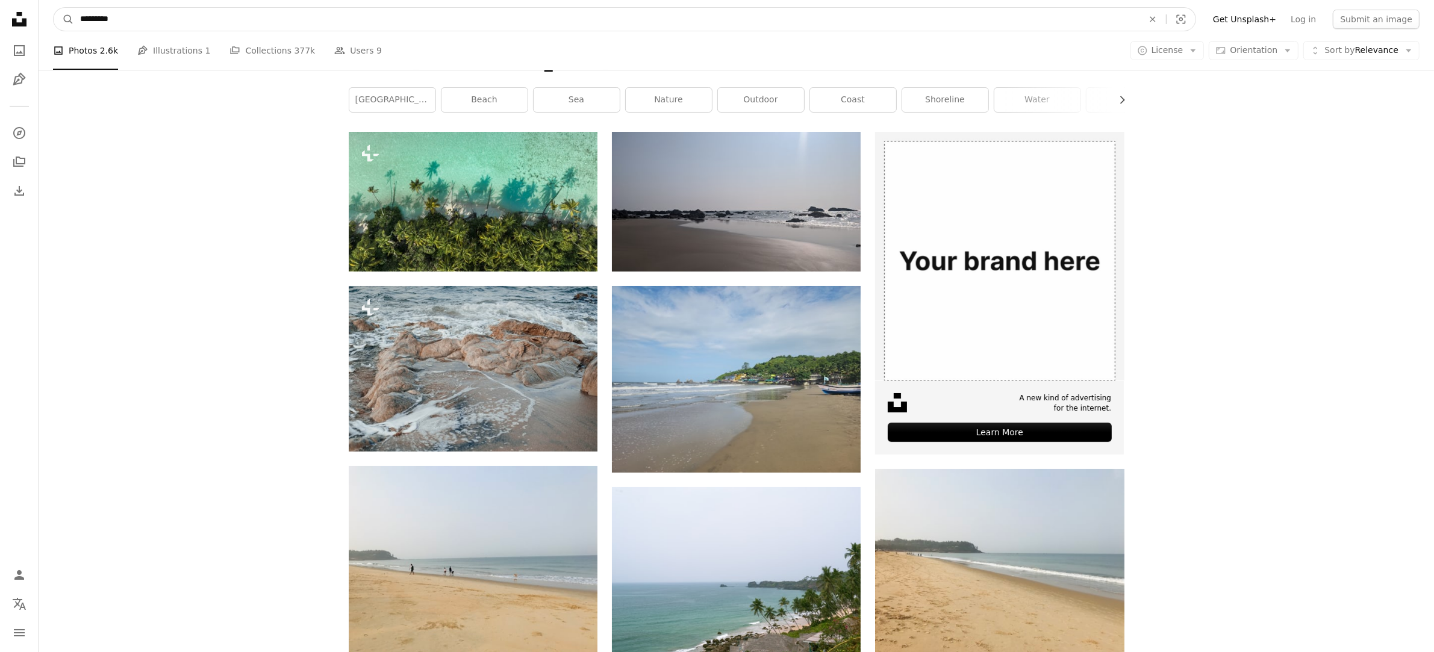
drag, startPoint x: 151, startPoint y: 25, endPoint x: 28, endPoint y: 17, distance: 123.1
type input "********"
